Goal: Task Accomplishment & Management: Use online tool/utility

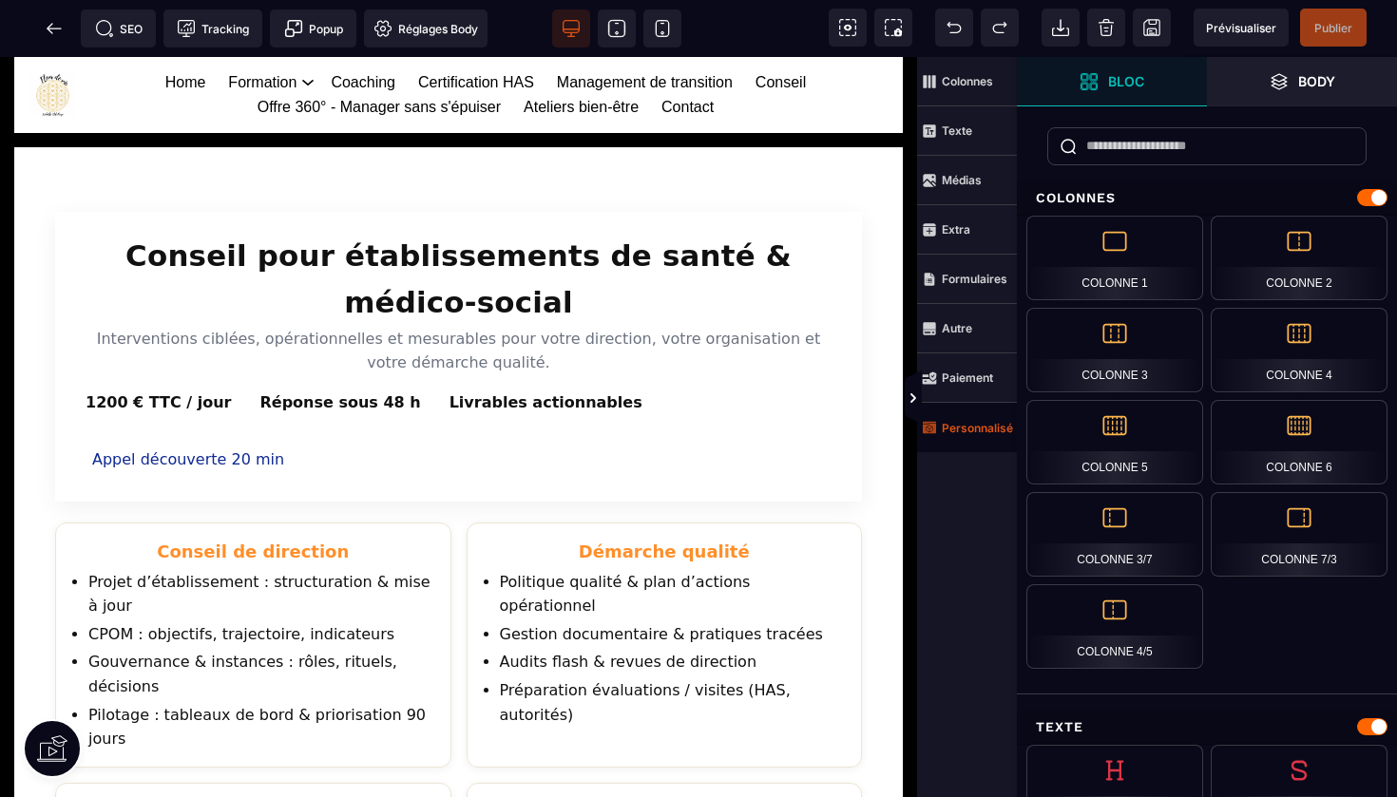
click at [982, 430] on strong "Personnalisé" at bounding box center [977, 428] width 71 height 14
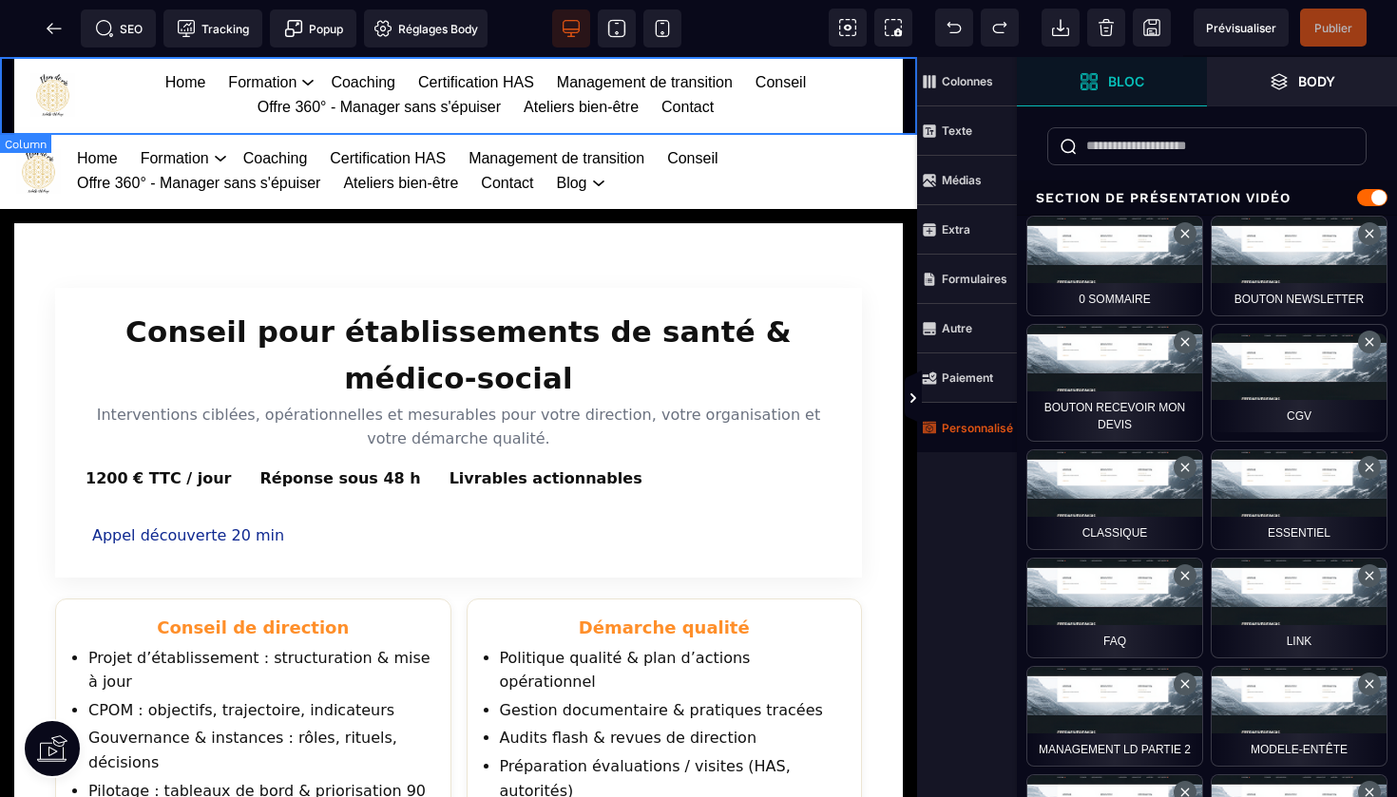
click at [906, 95] on div "Home Formation Management et leadership Gestion des risques en santé Management…" at bounding box center [458, 95] width 917 height 76
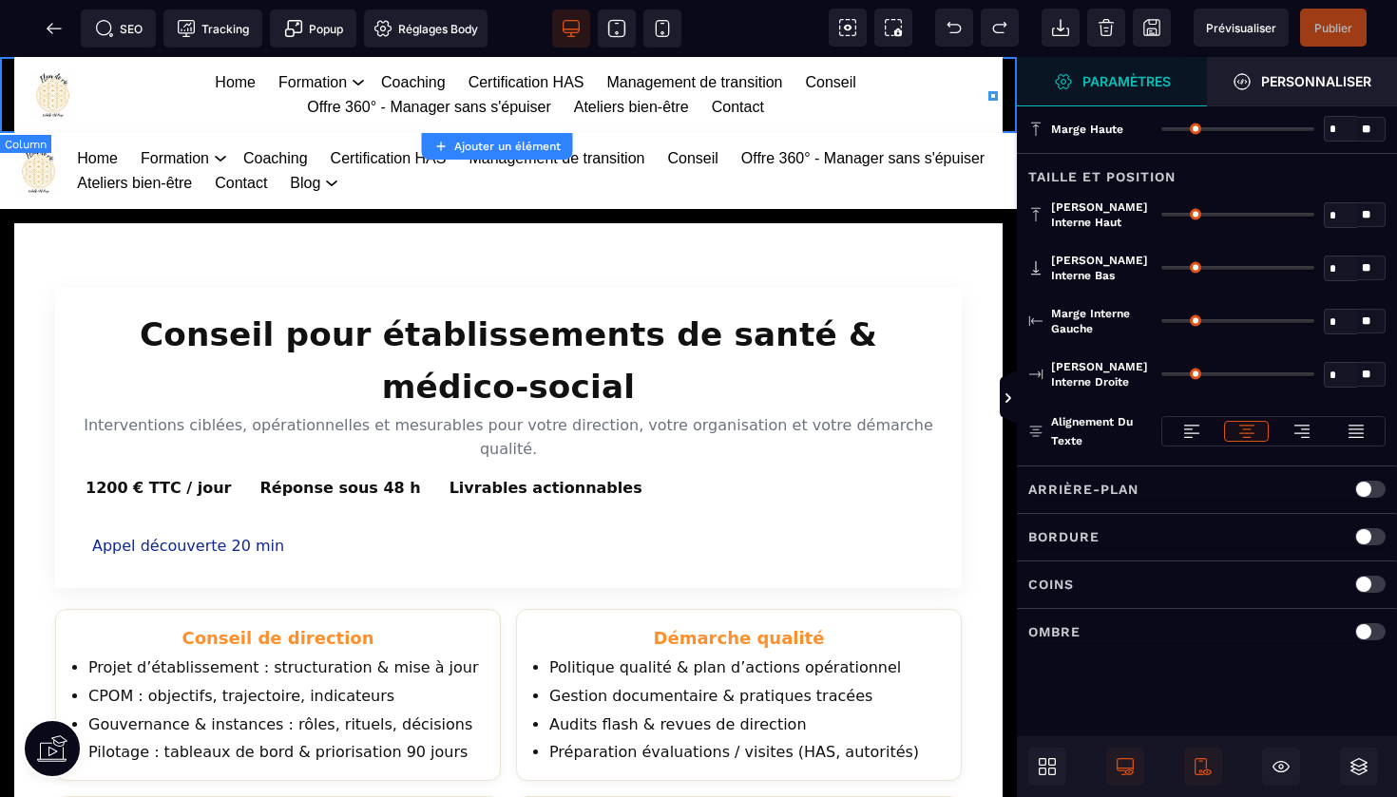
type input "*"
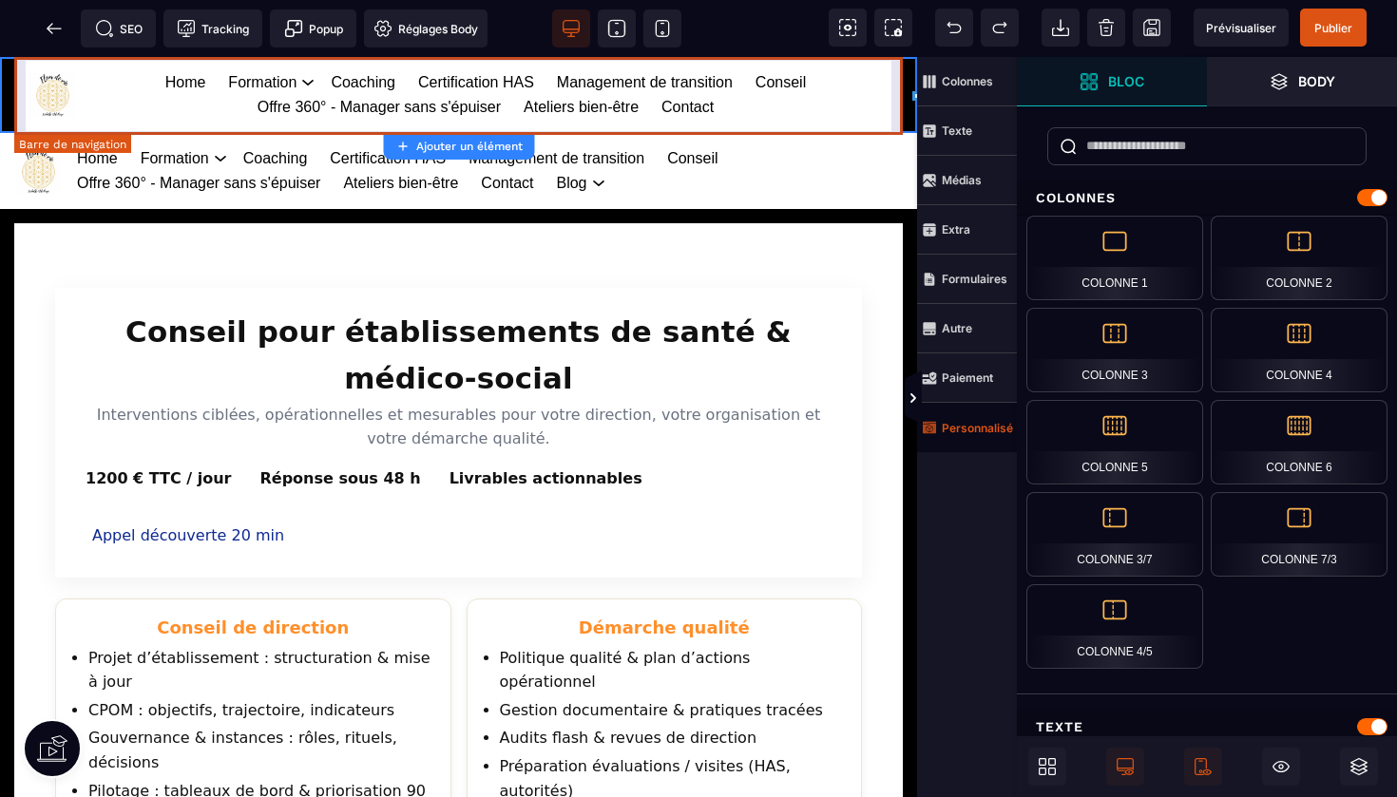
click at [896, 77] on div "Home Formation Management et leadership Gestion des risques en santé Management…" at bounding box center [458, 95] width 888 height 76
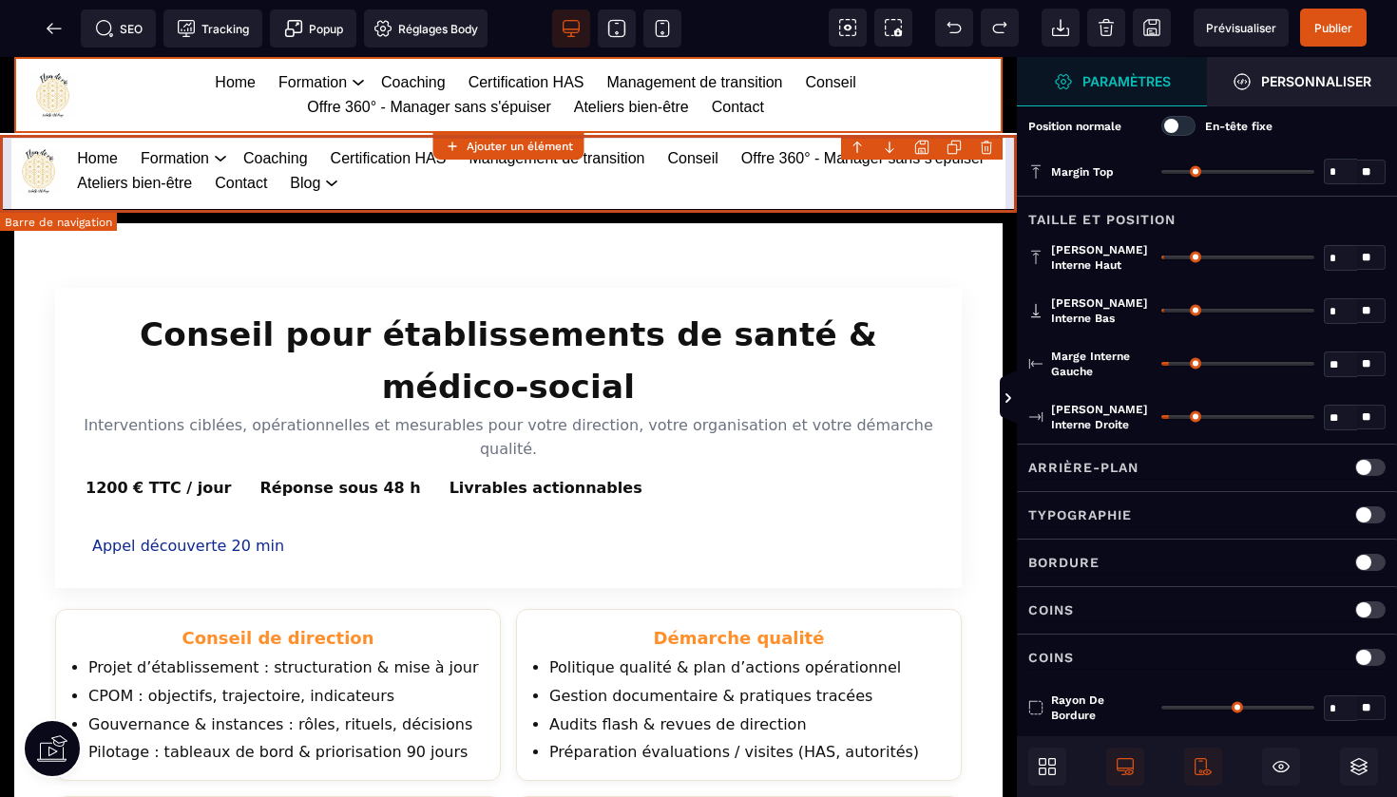
click at [991, 144] on body "B I U S A ******* Ajouter un élément" at bounding box center [698, 398] width 1397 height 797
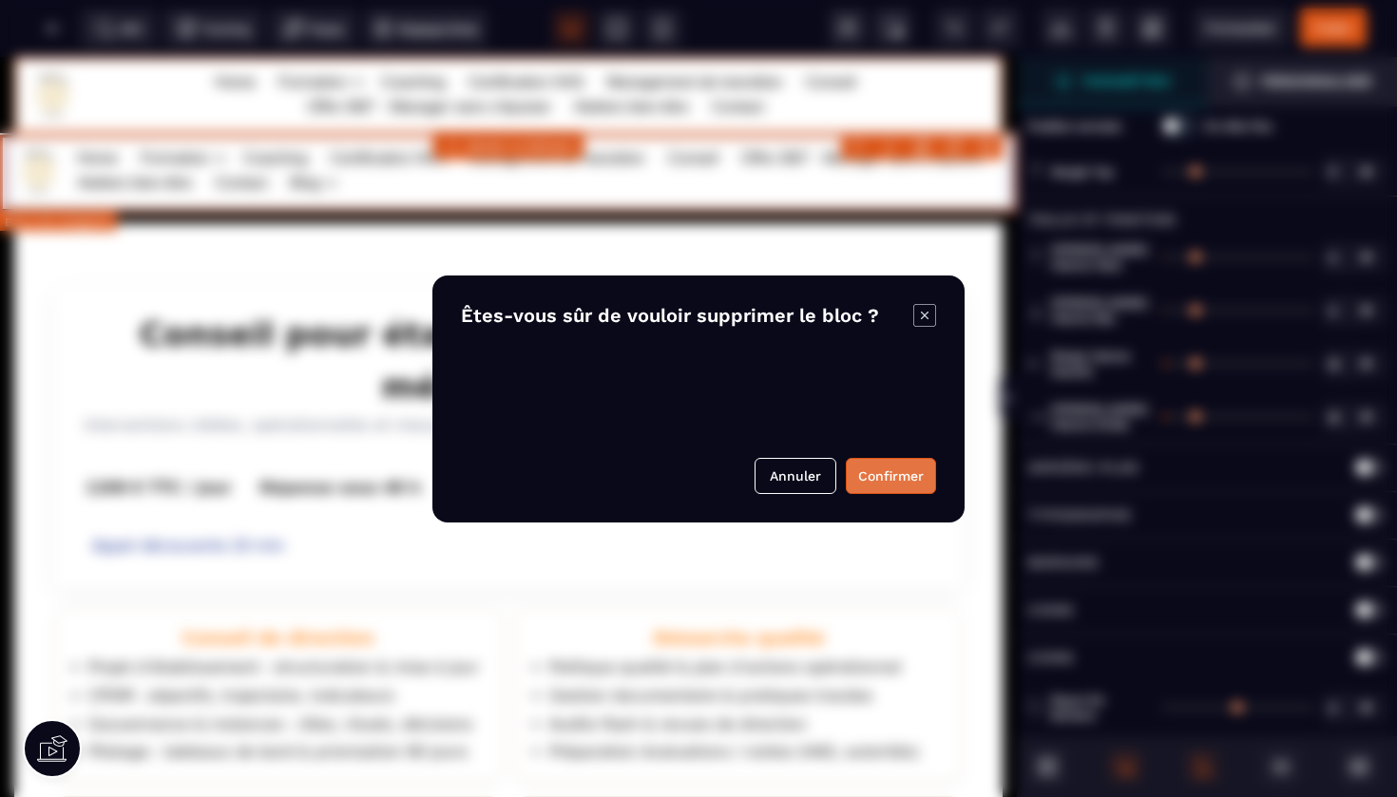
click at [891, 476] on button "Confirmer" at bounding box center [891, 476] width 90 height 36
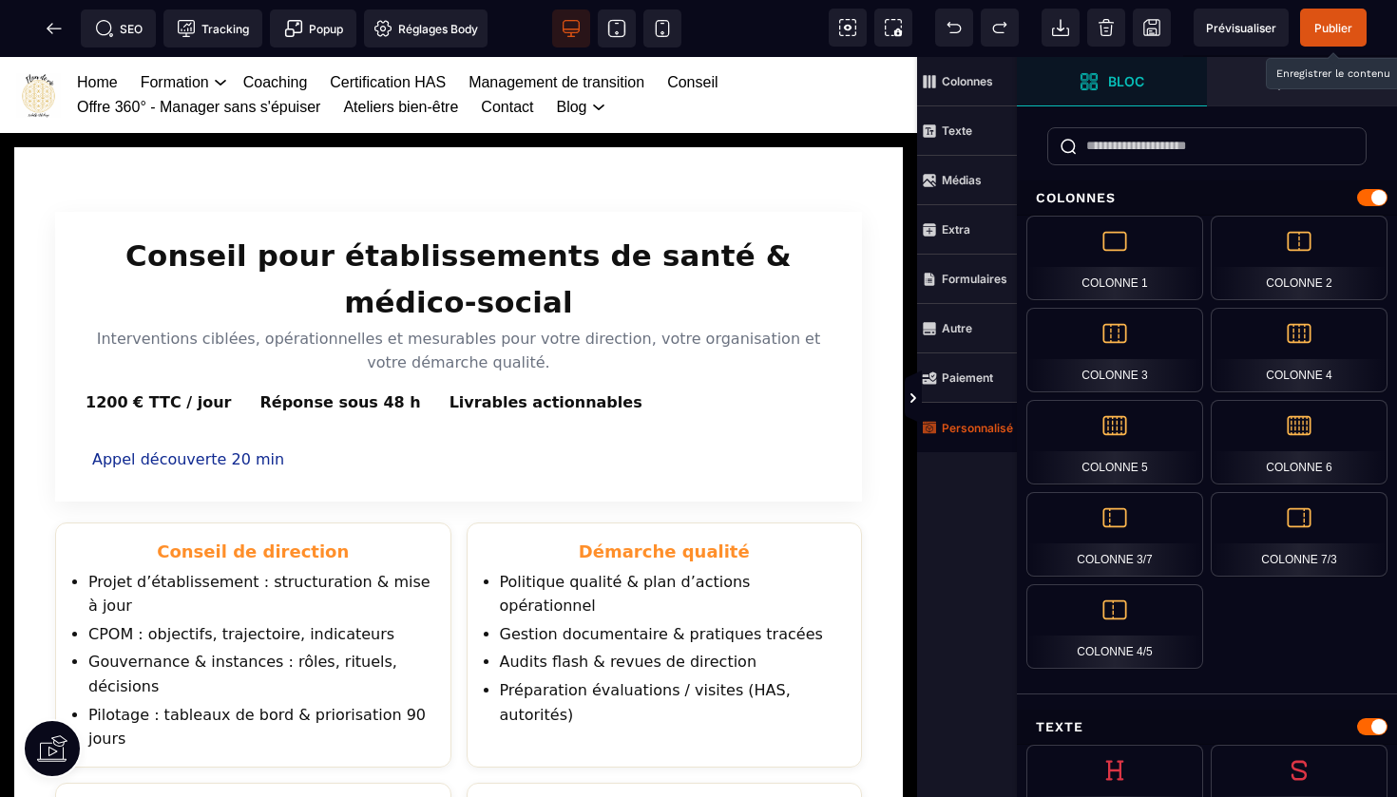
click at [1325, 22] on span "Publier" at bounding box center [1333, 28] width 38 height 14
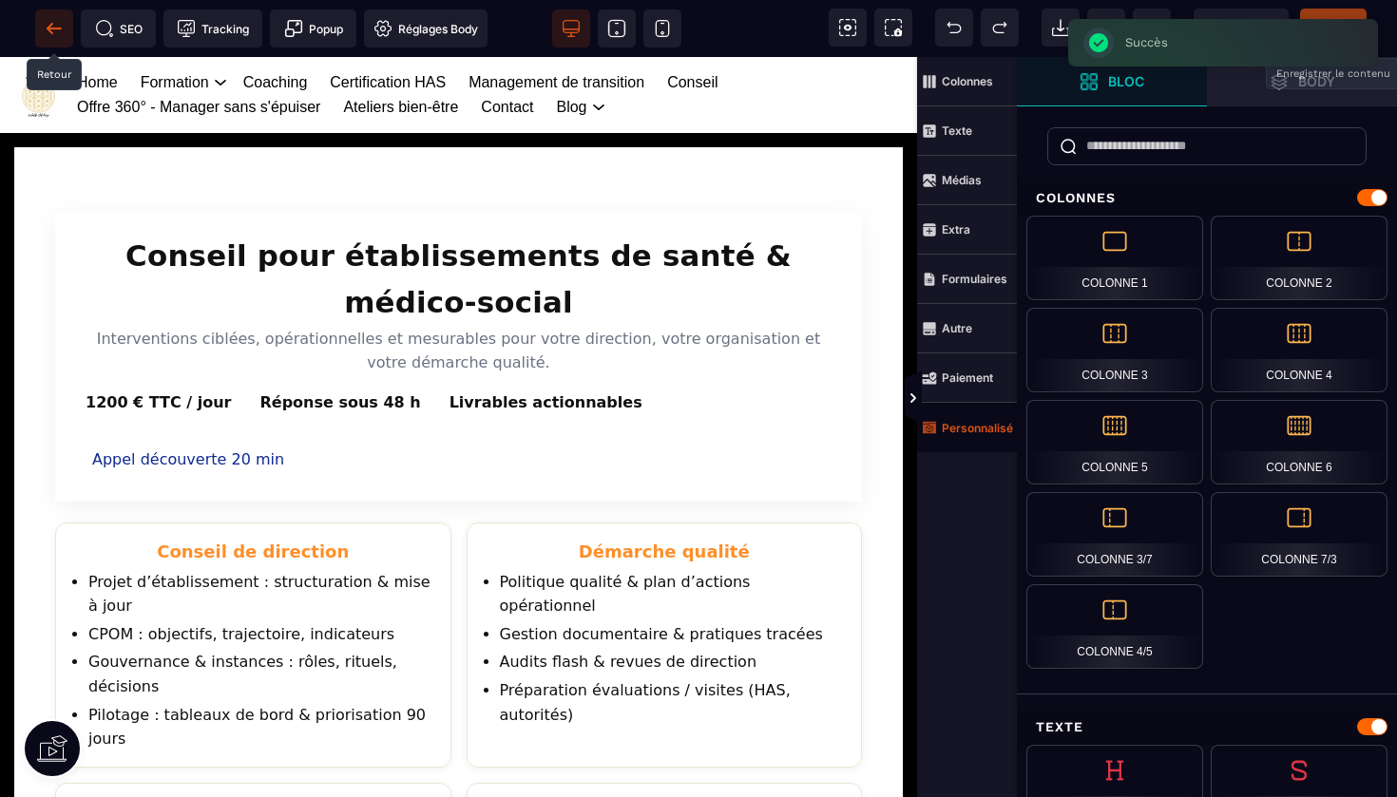
click at [57, 21] on icon at bounding box center [54, 28] width 19 height 19
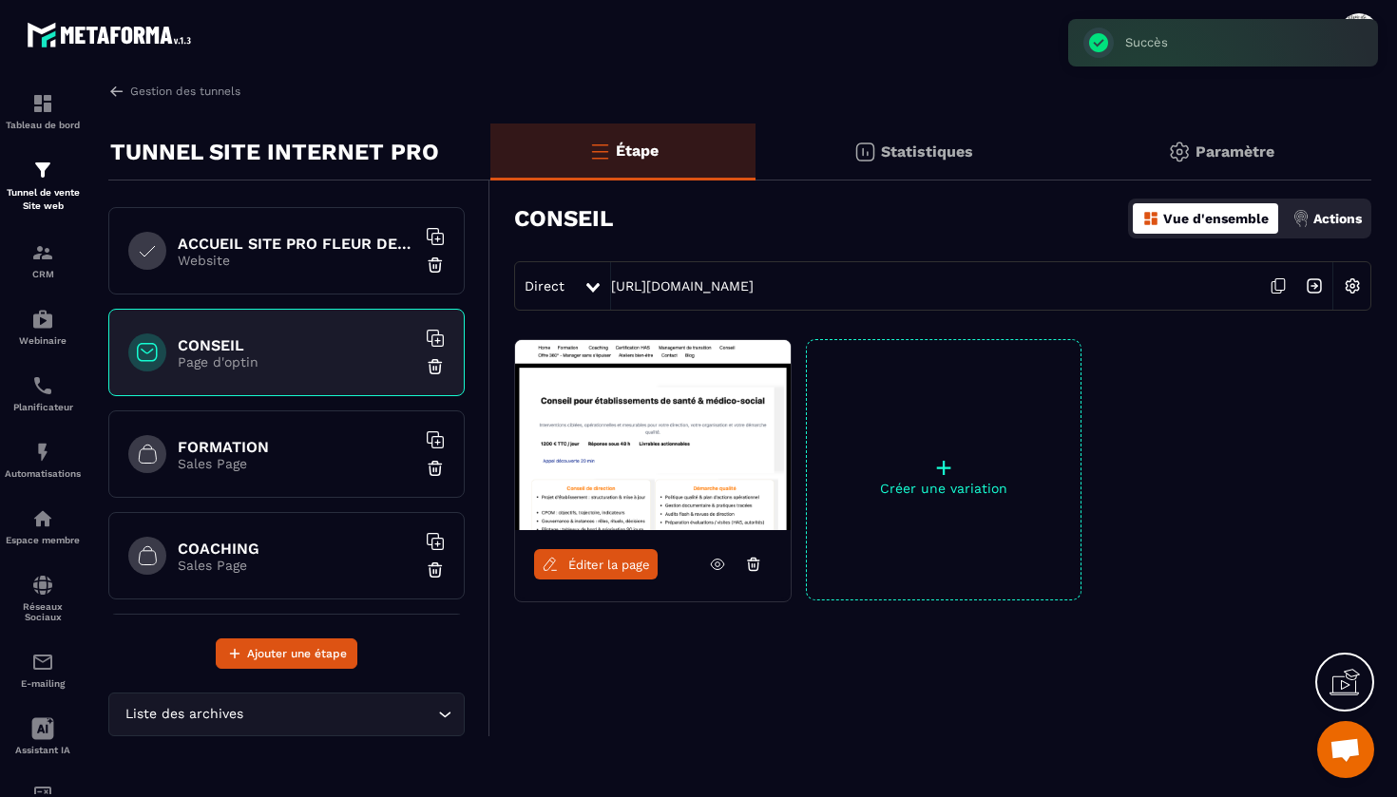
scroll to position [125, 0]
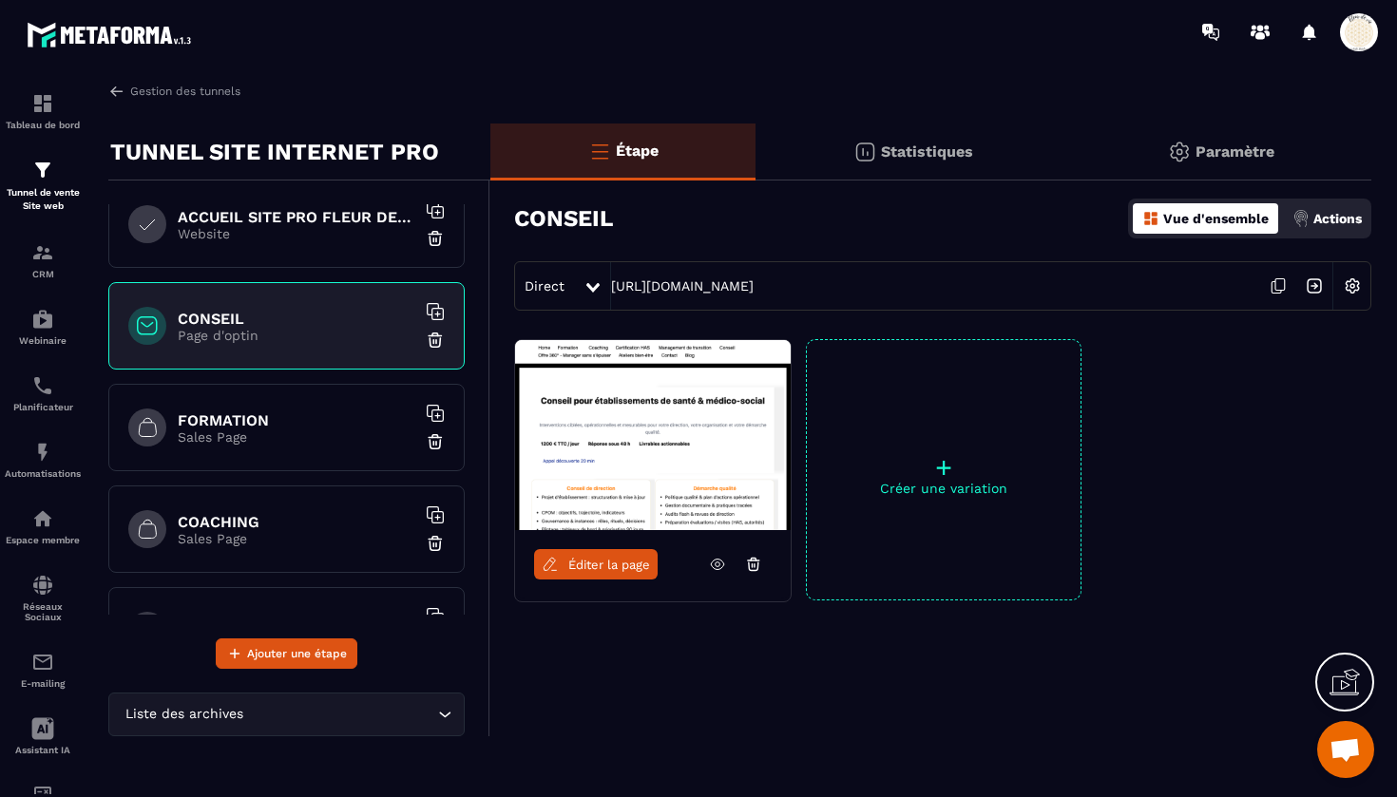
click at [289, 539] on p "Sales Page" at bounding box center [297, 538] width 238 height 15
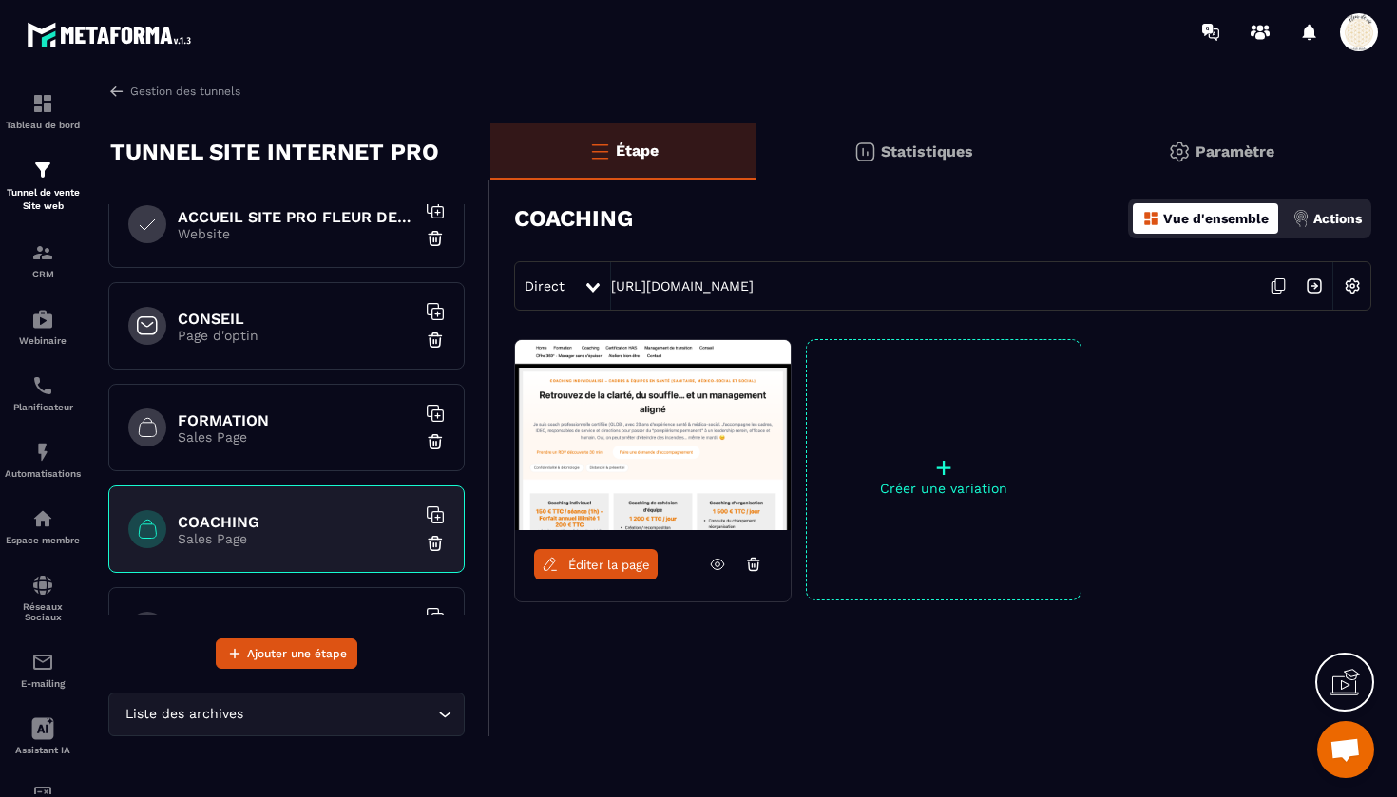
click at [608, 563] on span "Éditer la page" at bounding box center [609, 565] width 82 height 14
